Goal: Task Accomplishment & Management: Complete application form

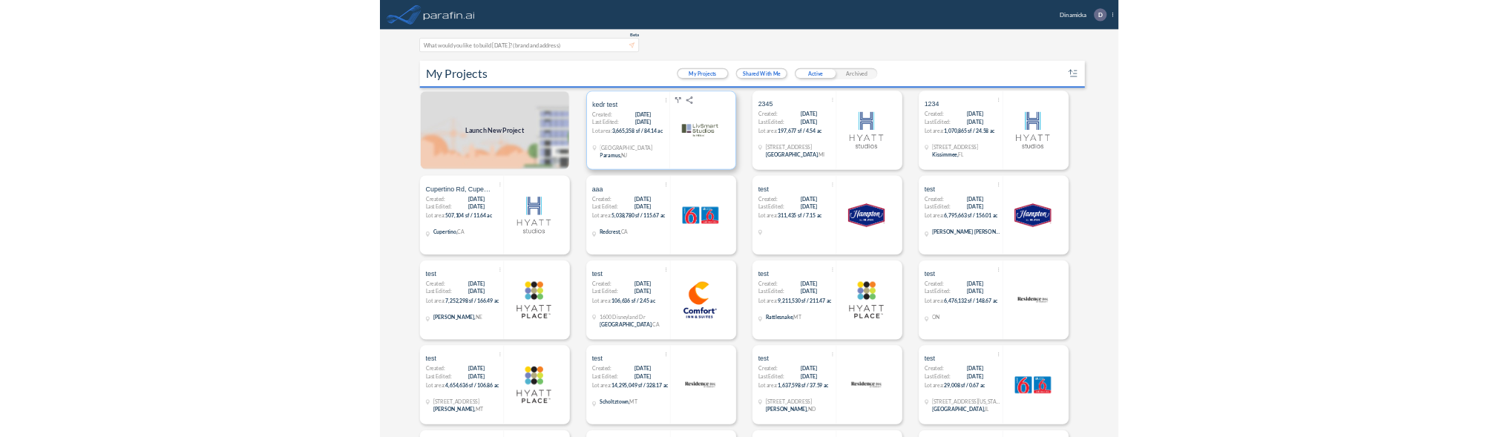
scroll to position [1, 0]
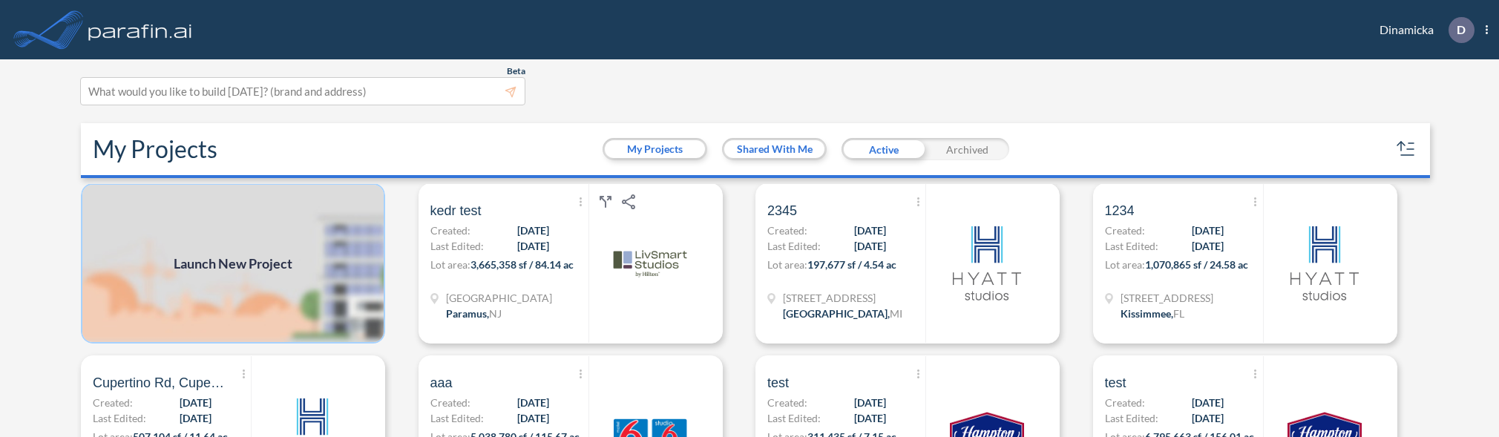
click at [249, 278] on img at bounding box center [233, 263] width 304 height 160
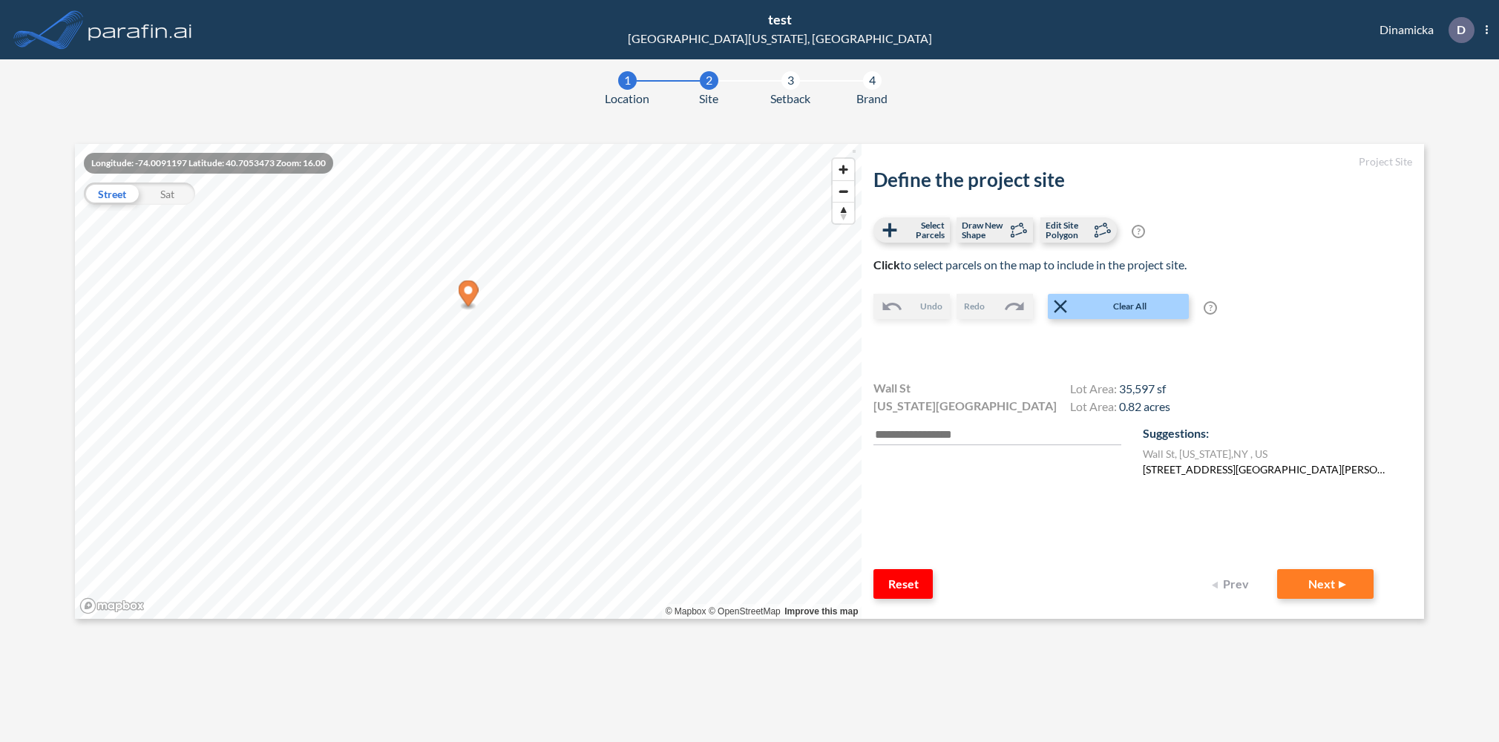
click at [1204, 477] on div "Define the project site Select Parcels Draw New Shape Edit Site Polygon ? Optio…" at bounding box center [1142, 368] width 539 height 401
click at [1206, 471] on label "42 William St, New York, NY 10005, Сполучені Штати Америки" at bounding box center [1264, 469] width 242 height 16
click at [1212, 468] on label "42 William St, New York, NY 10005, Сполучені Штати Америки" at bounding box center [1264, 469] width 242 height 16
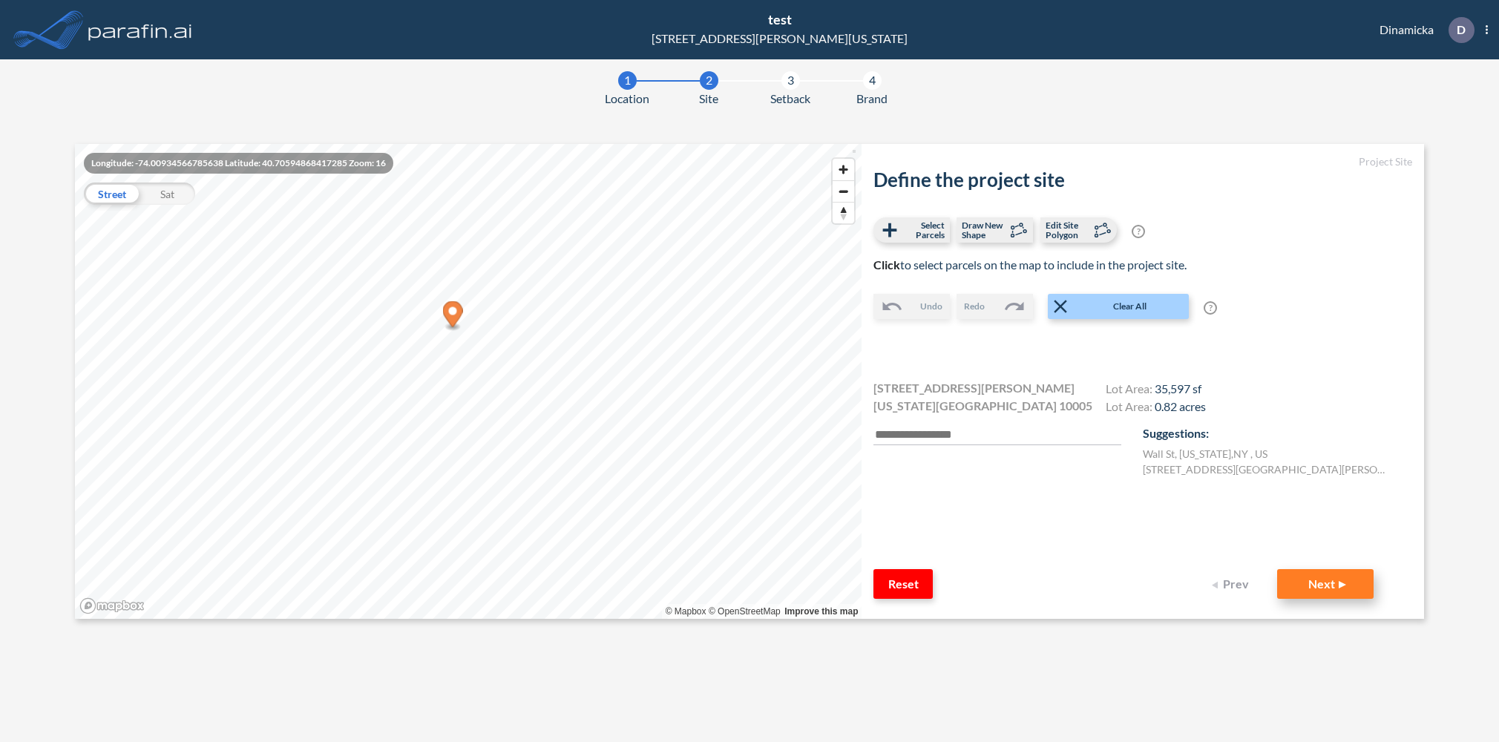
click at [1356, 577] on button "Next" at bounding box center [1325, 584] width 96 height 30
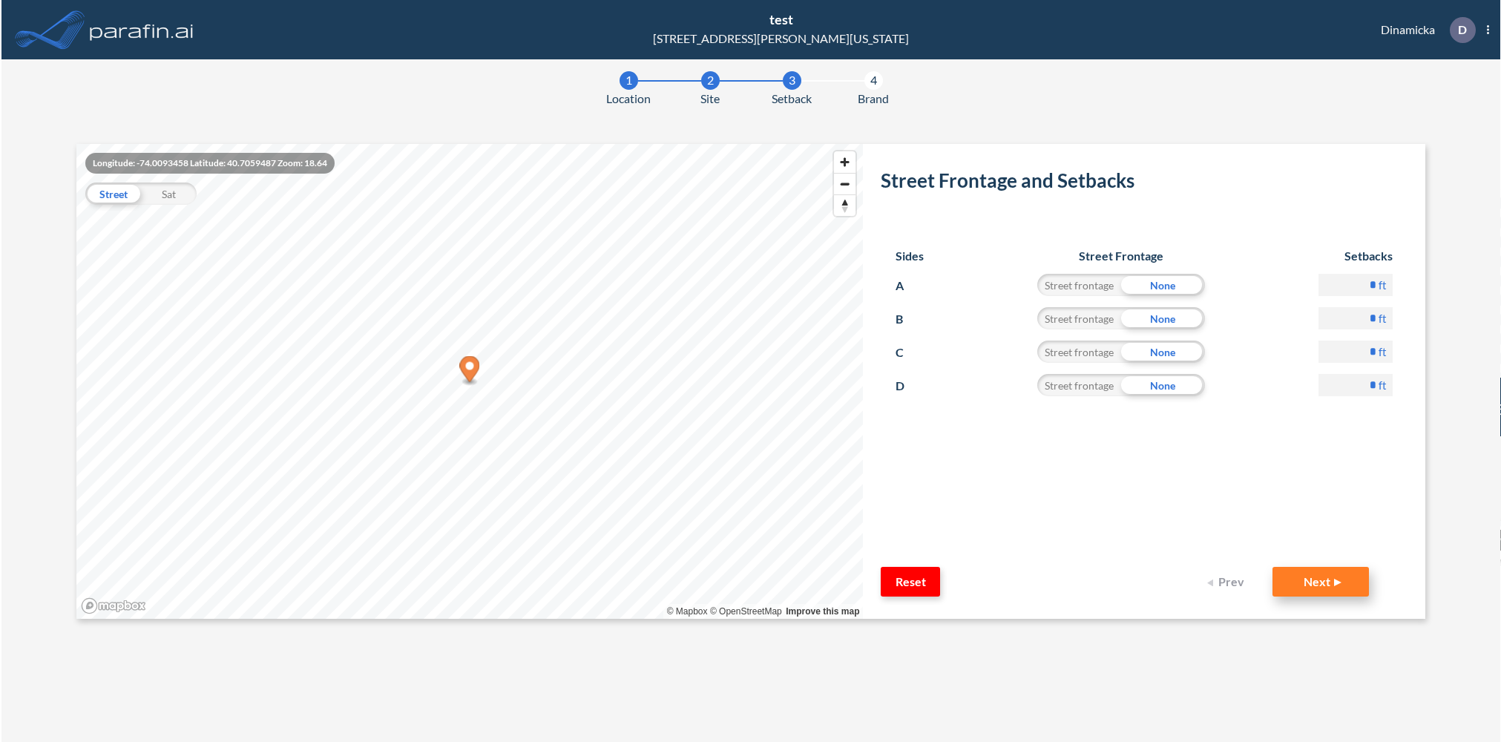
scroll to position [48, 0]
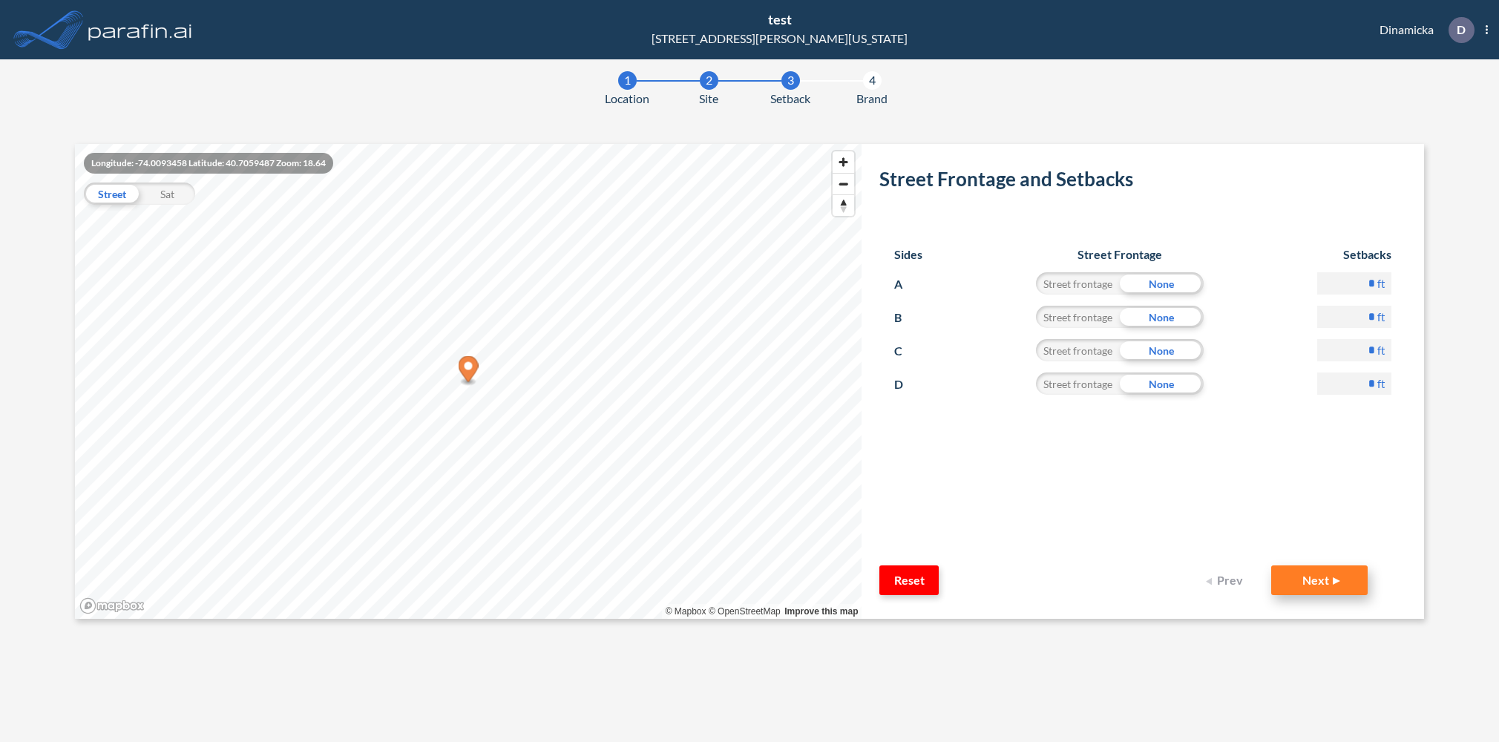
click at [1300, 578] on button "Next" at bounding box center [1319, 580] width 96 height 30
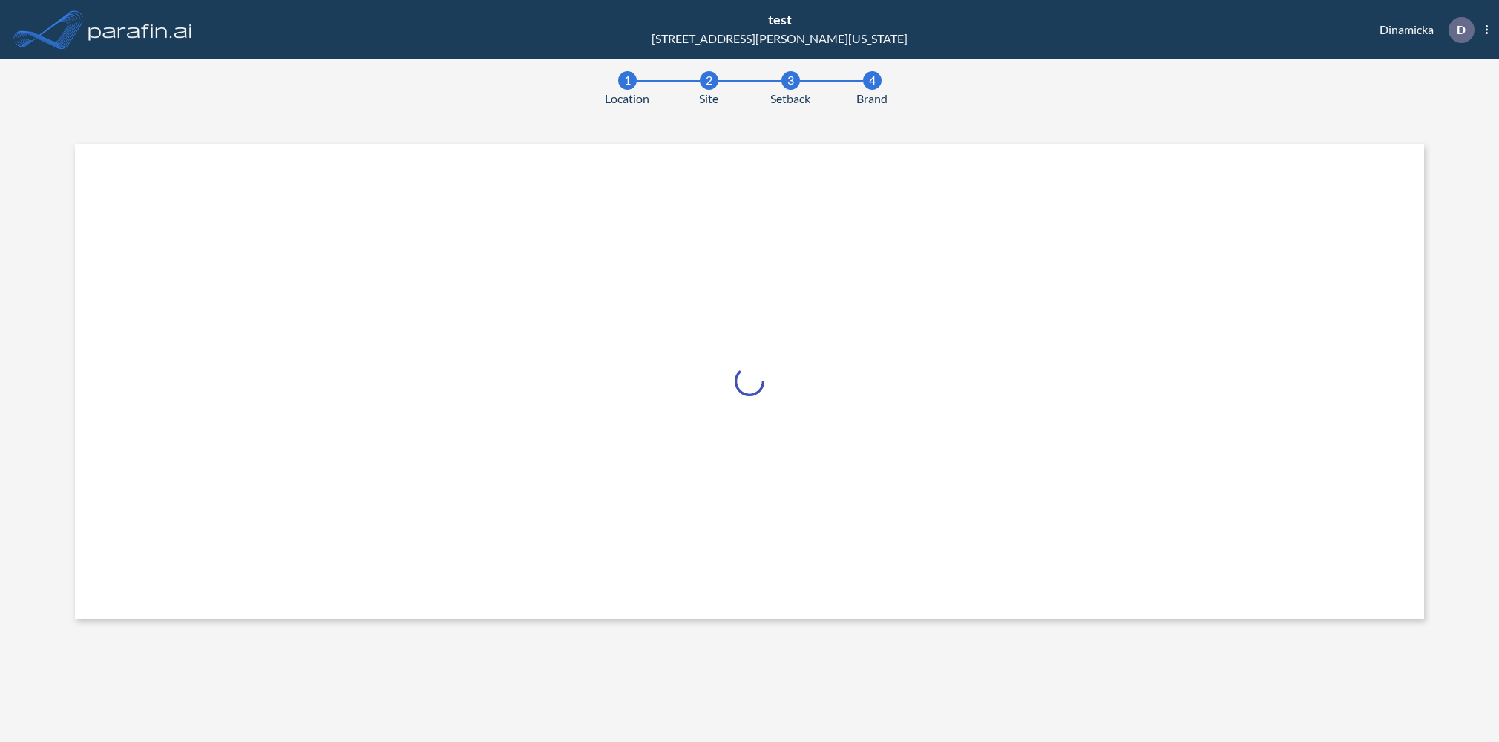
click at [1311, 576] on div at bounding box center [749, 381] width 1349 height 475
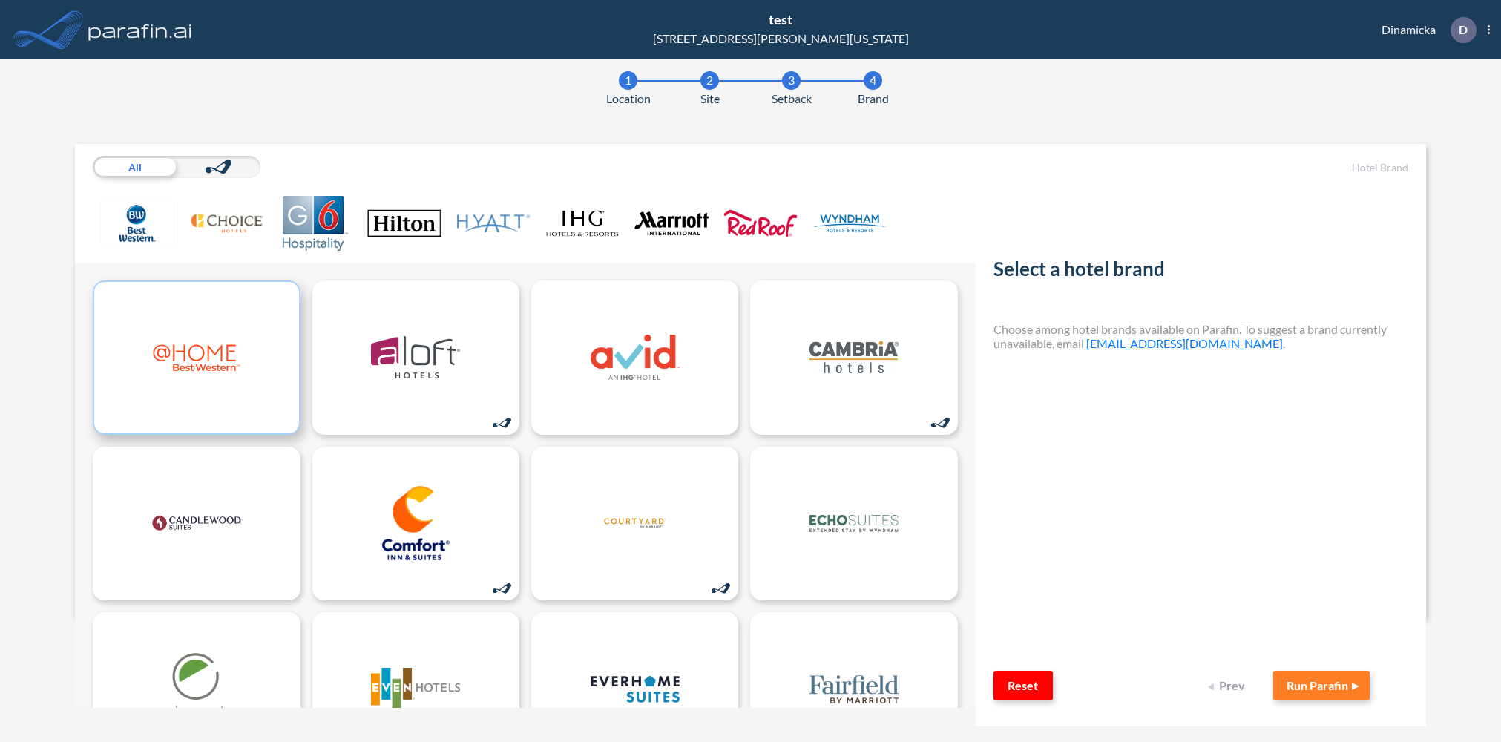
click at [221, 313] on div at bounding box center [196, 357] width 207 height 154
click at [1031, 682] on button "Reset" at bounding box center [1022, 686] width 59 height 30
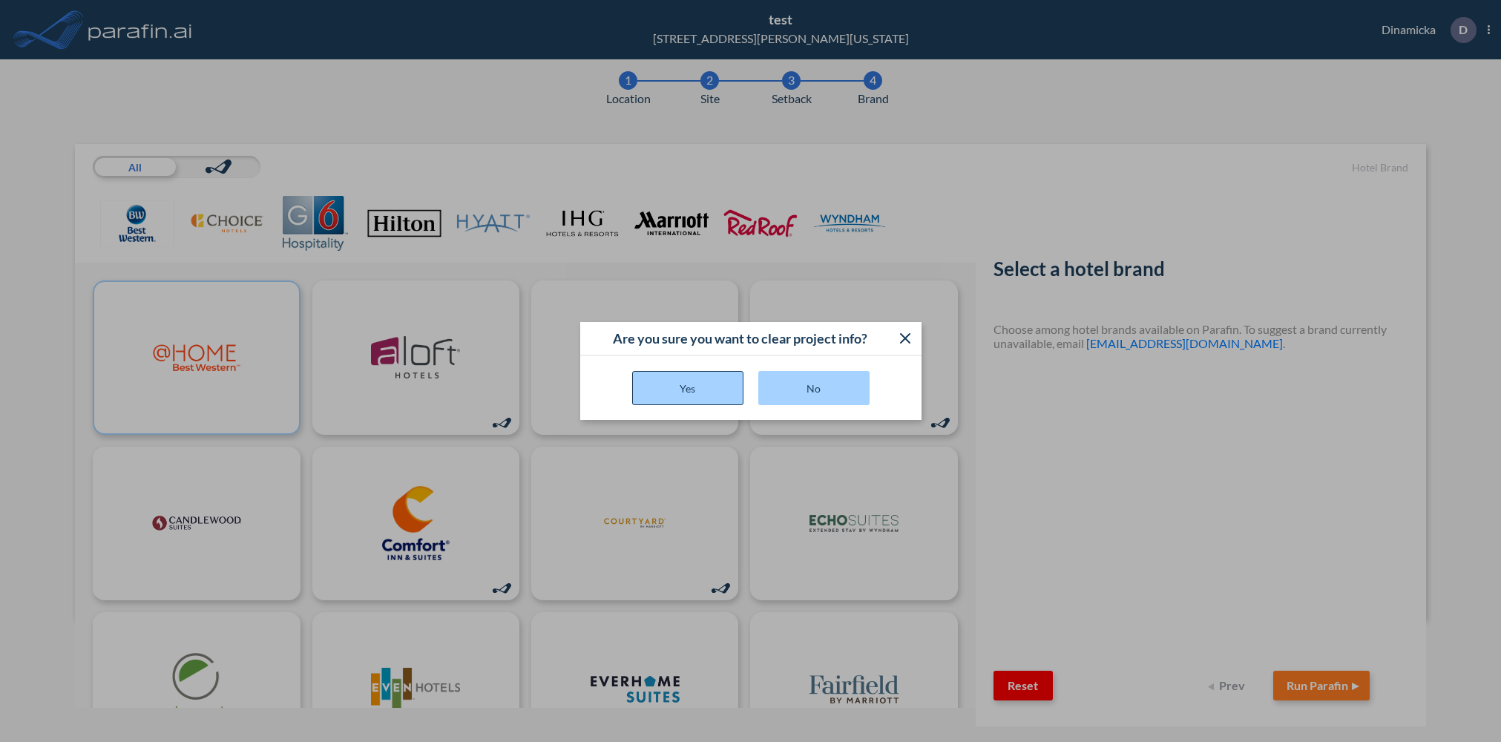
click at [703, 378] on button "Yes" at bounding box center [687, 388] width 111 height 34
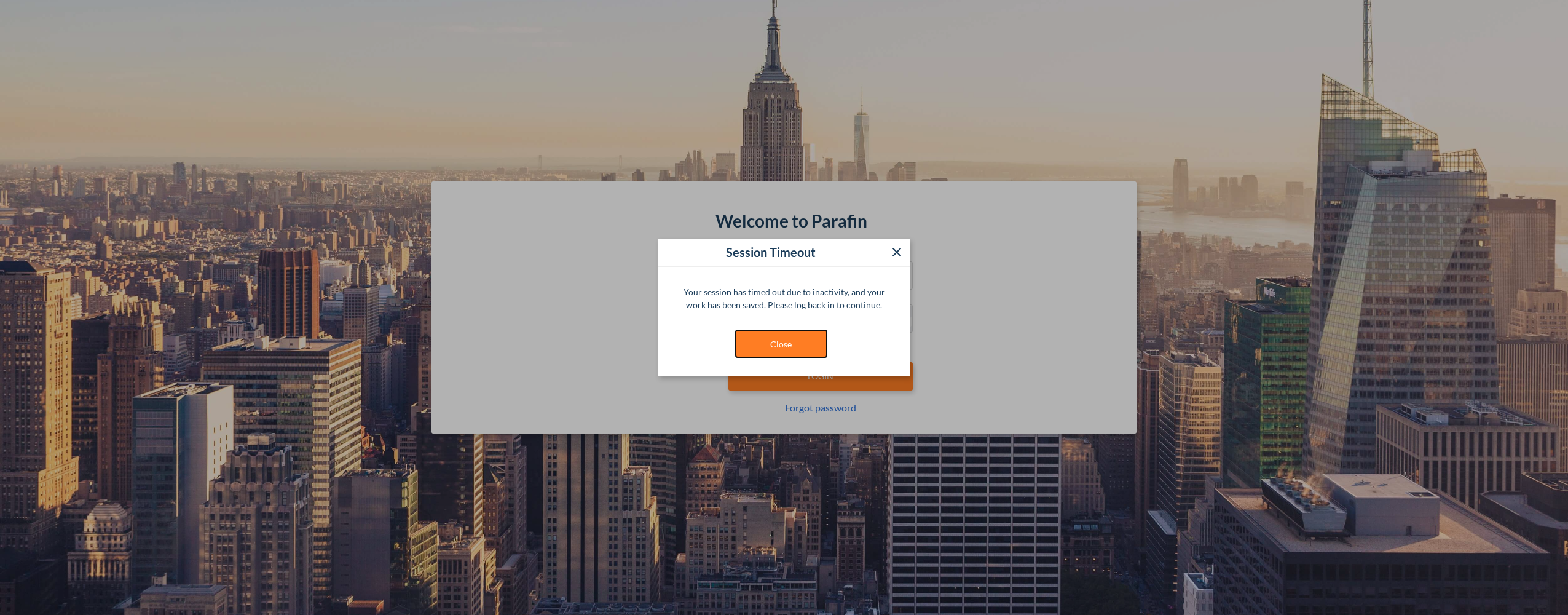
click at [787, 353] on button "Close" at bounding box center [780, 344] width 92 height 28
